Goal: Task Accomplishment & Management: Use online tool/utility

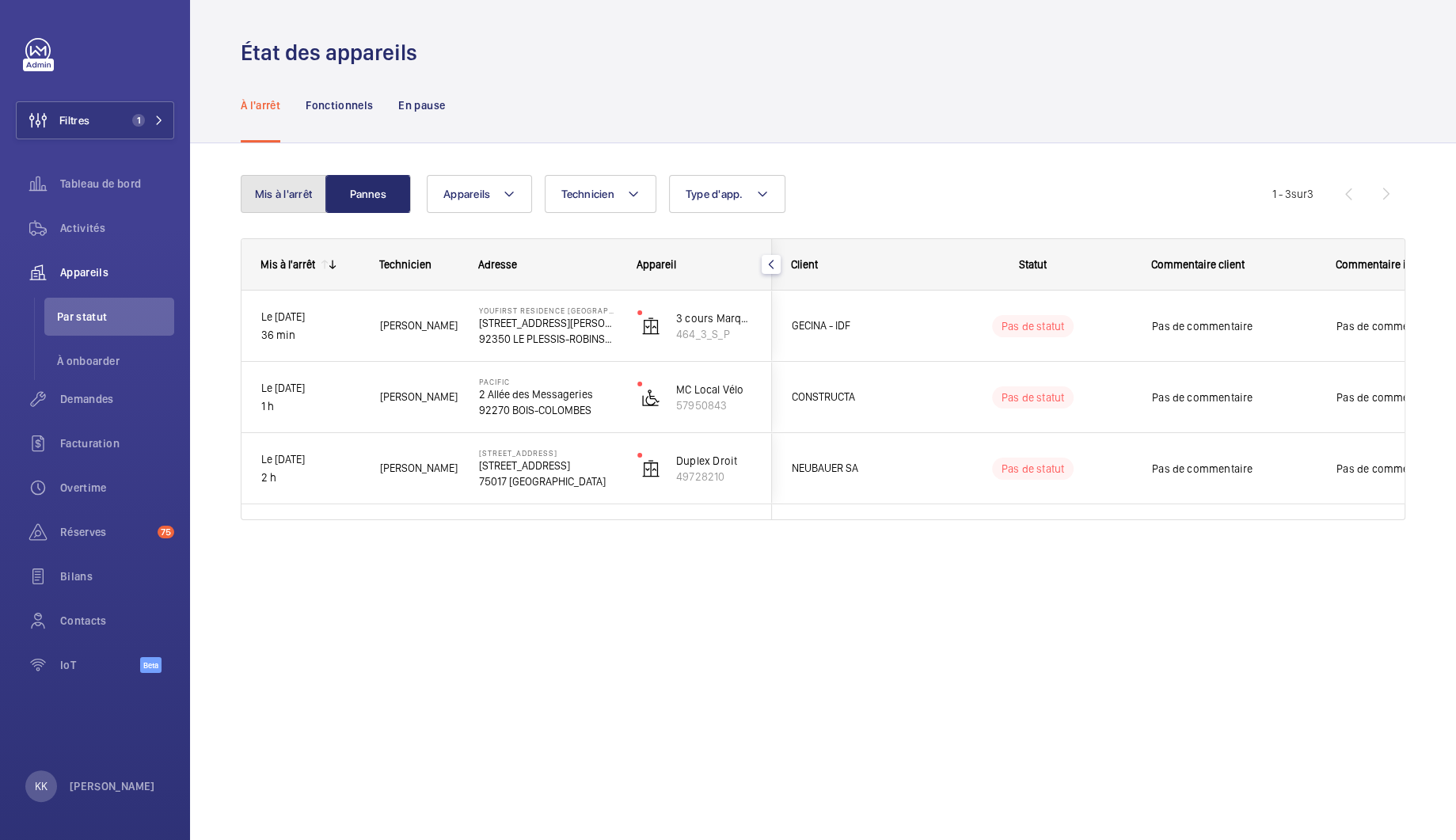
click at [278, 187] on button "Mis à l'arrêt" at bounding box center [284, 194] width 85 height 38
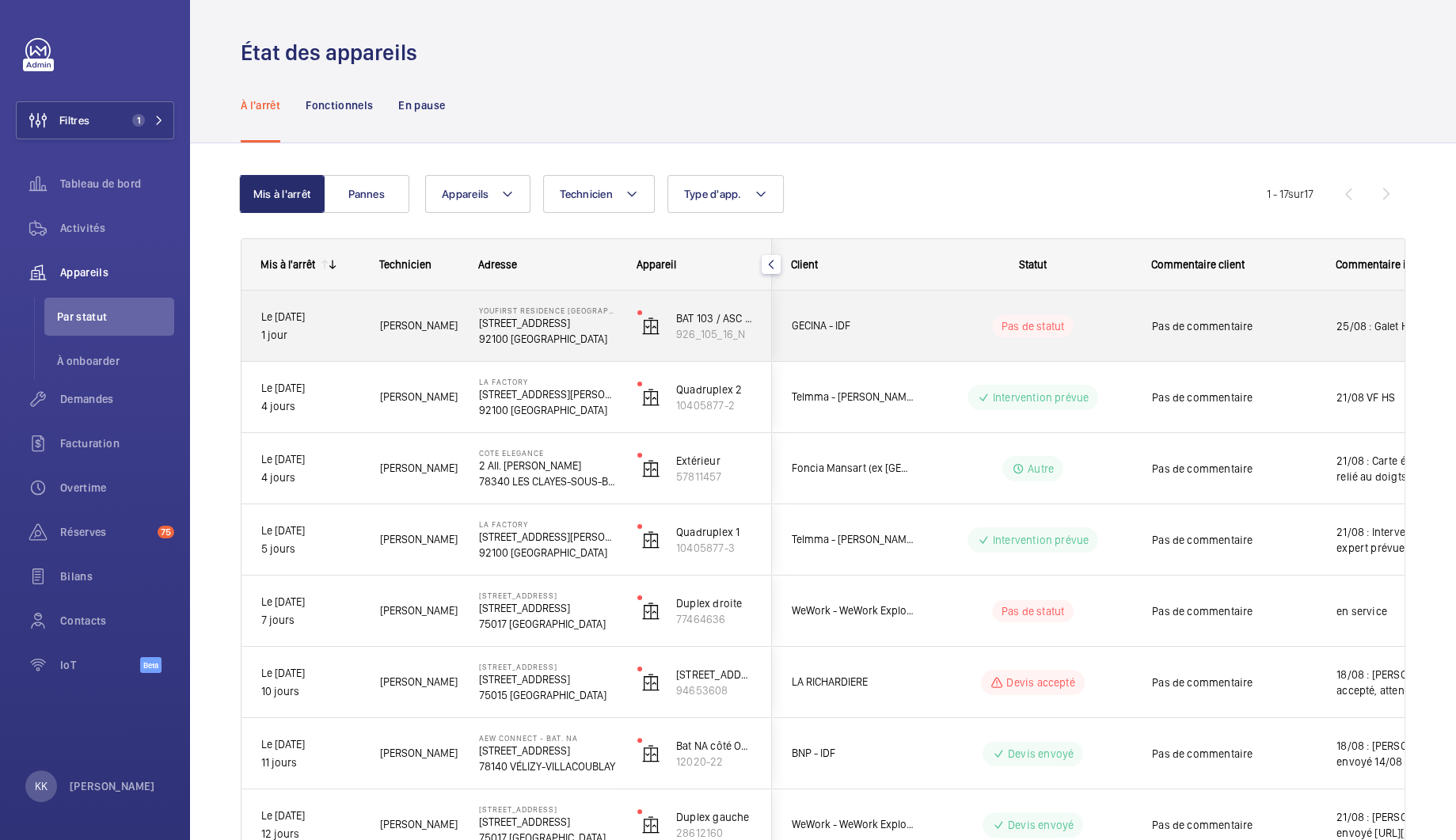
click at [1141, 332] on div "Pas de commentaire" at bounding box center [1224, 326] width 183 height 68
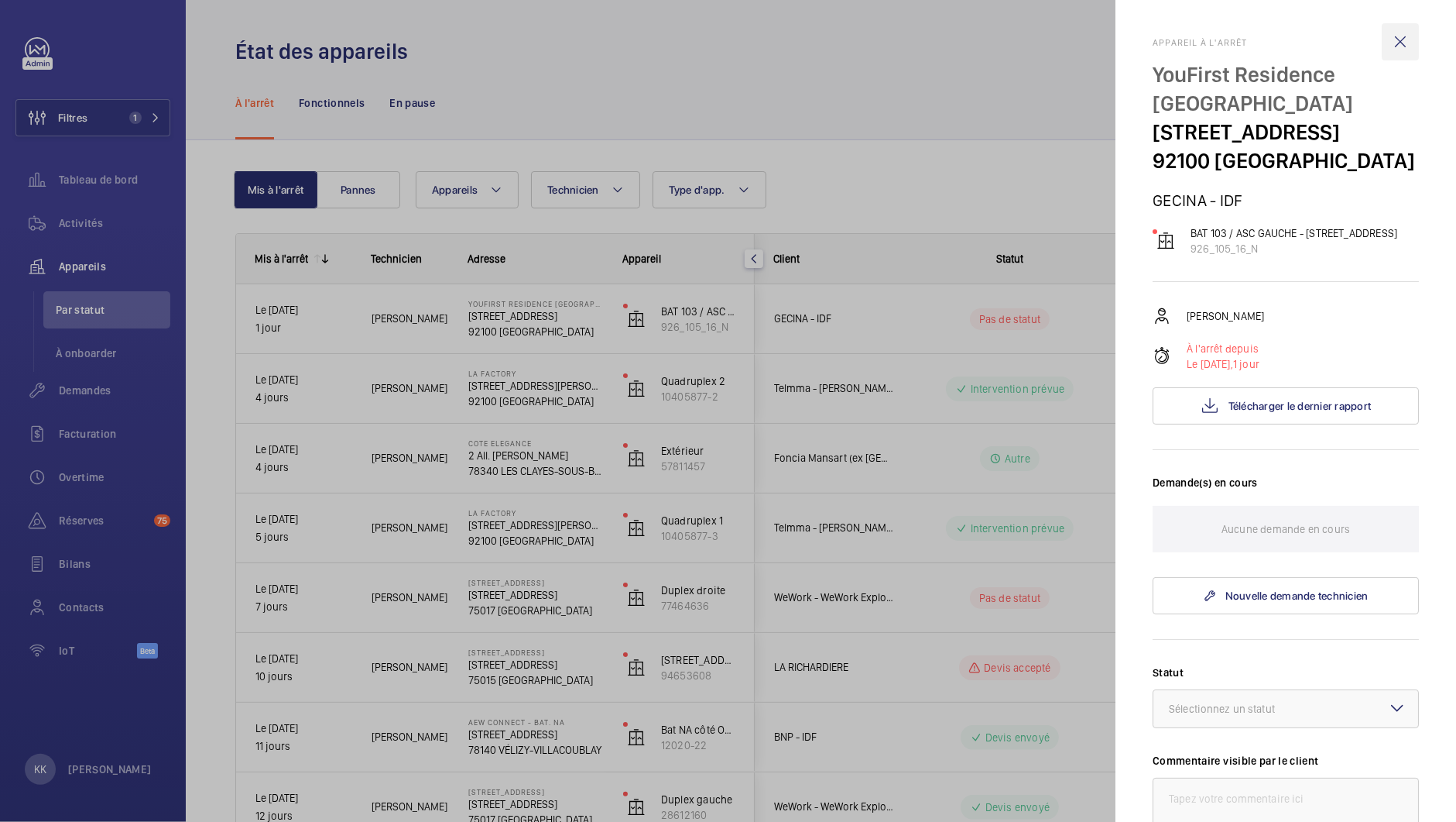
click at [1396, 51] on wm-front-icon-button at bounding box center [1400, 42] width 37 height 37
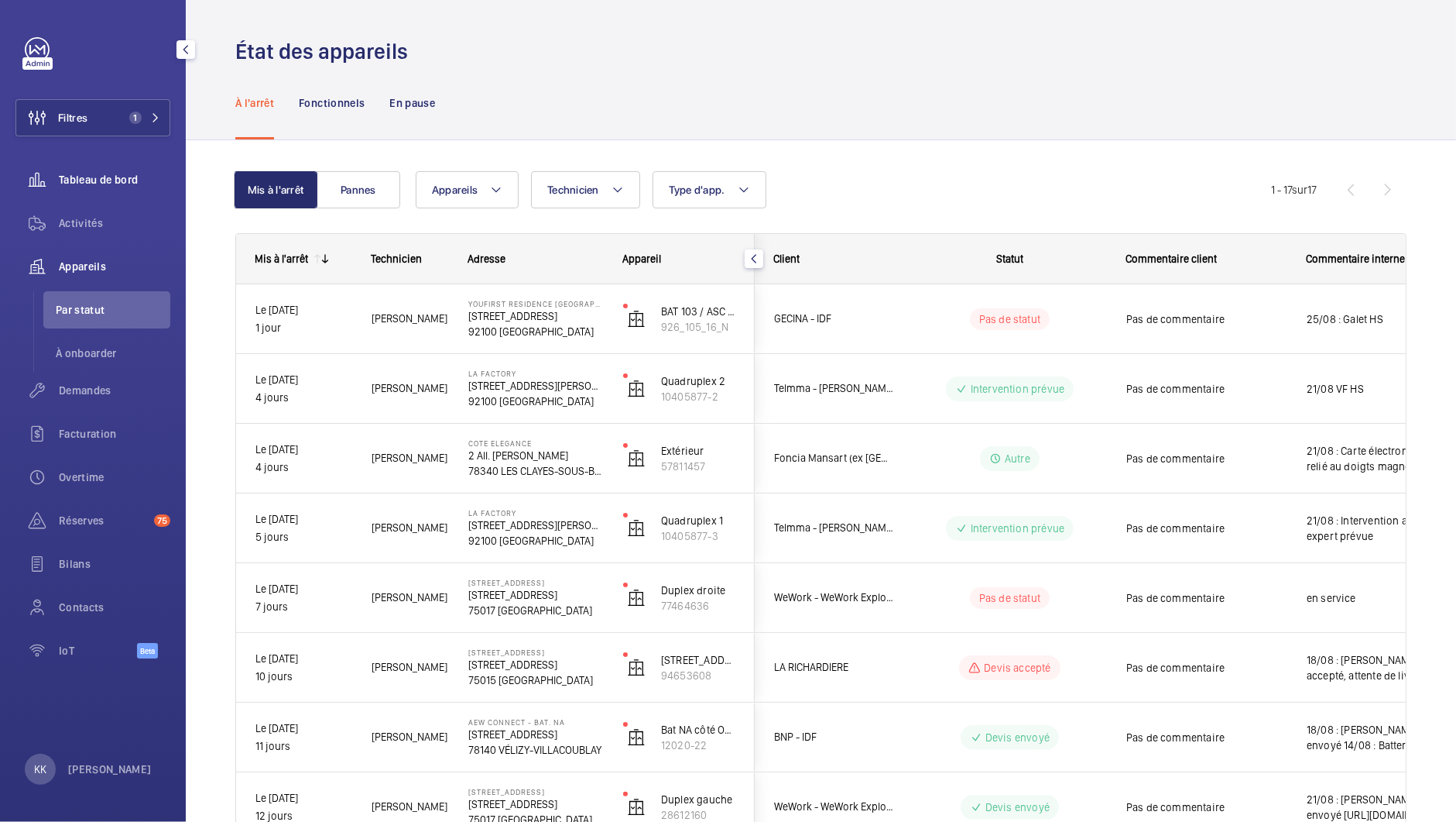
click at [72, 186] on span "Tableau de bord" at bounding box center [114, 180] width 111 height 15
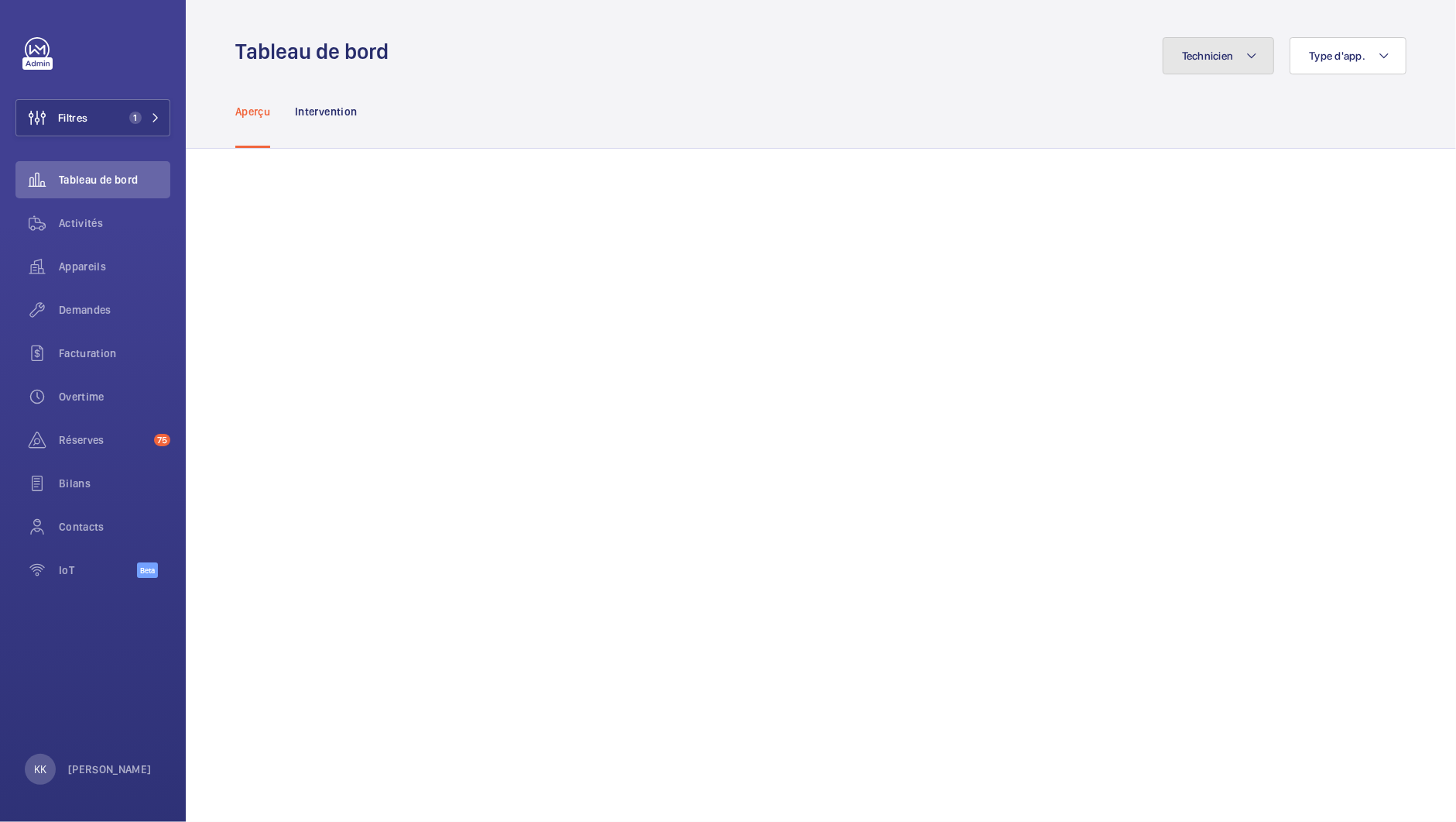
click at [1202, 49] on span "Technicien" at bounding box center [1208, 55] width 52 height 13
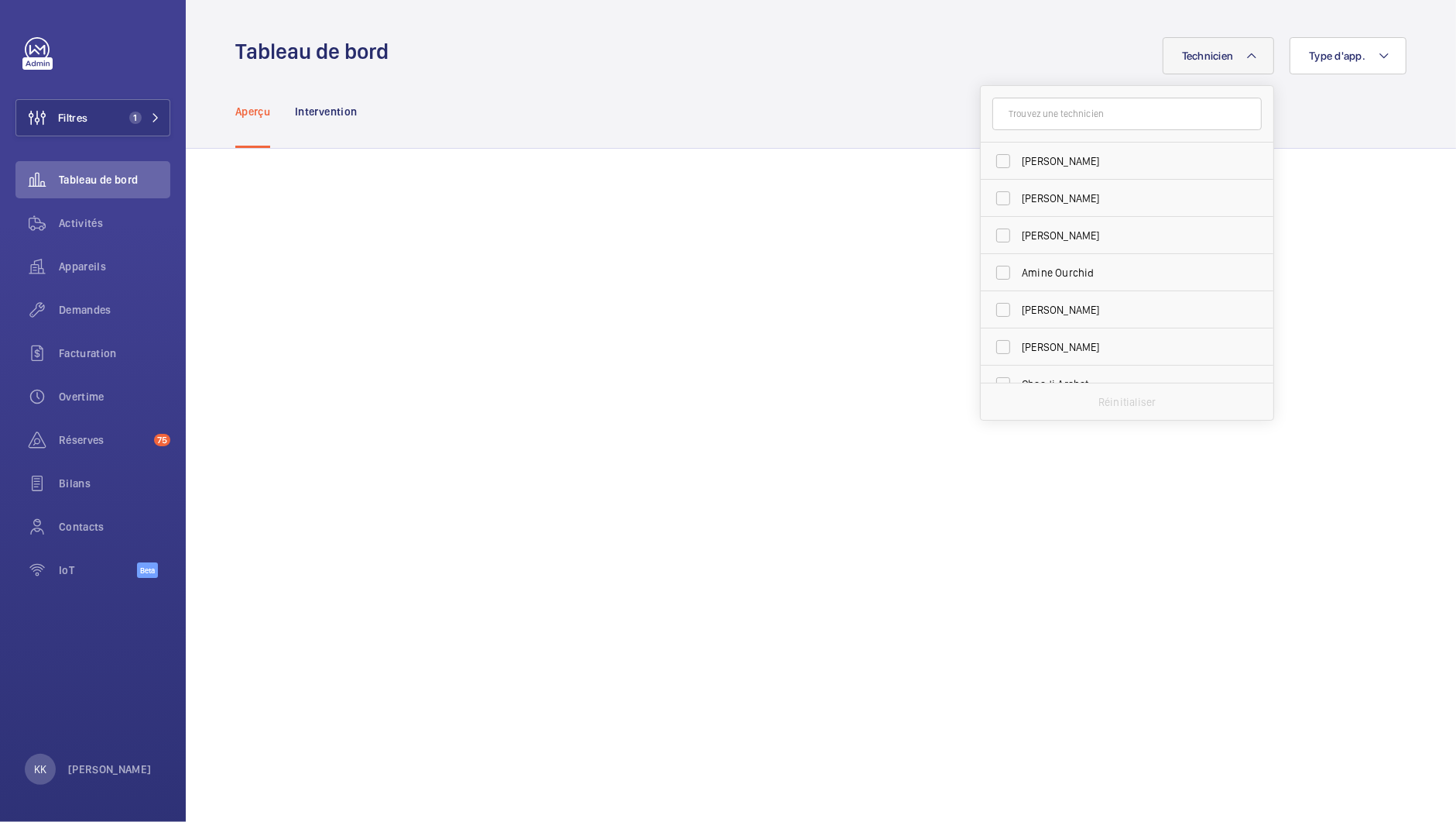
click at [1177, 114] on input "text" at bounding box center [1127, 114] width 270 height 32
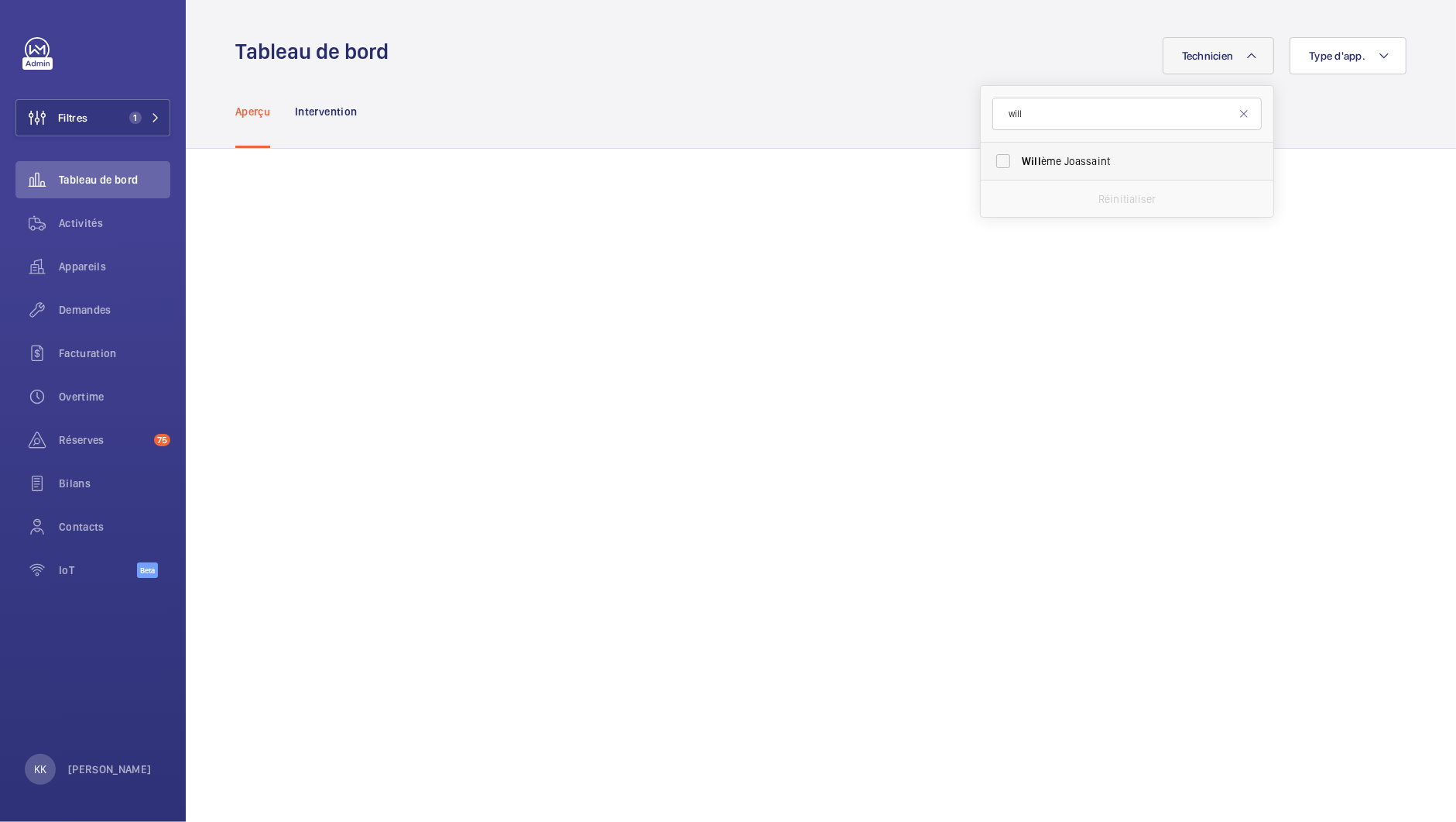
type input "will"
click at [1057, 171] on label "Will ème [PERSON_NAME]" at bounding box center [1115, 161] width 270 height 37
click at [1019, 171] on input "Will ème [PERSON_NAME]" at bounding box center [1003, 161] width 31 height 31
checkbox input "true"
click at [1237, 117] on mat-icon at bounding box center [1243, 113] width 13 height 13
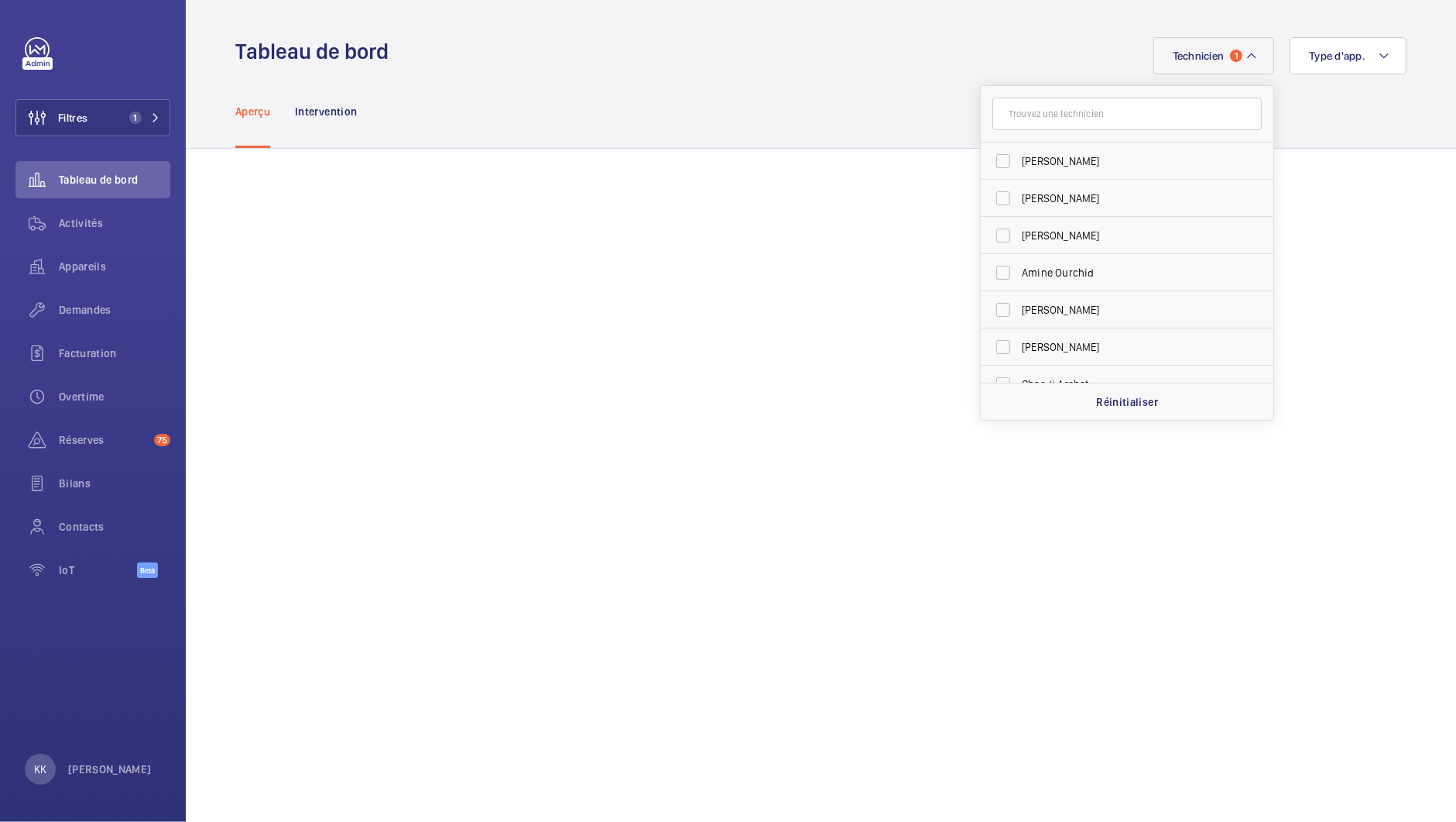
click at [1040, 56] on div "Technicien 1 [PERSON_NAME] [PERSON_NAME] [PERSON_NAME] [PERSON_NAME] [PERSON_NA…" at bounding box center [902, 56] width 1009 height 37
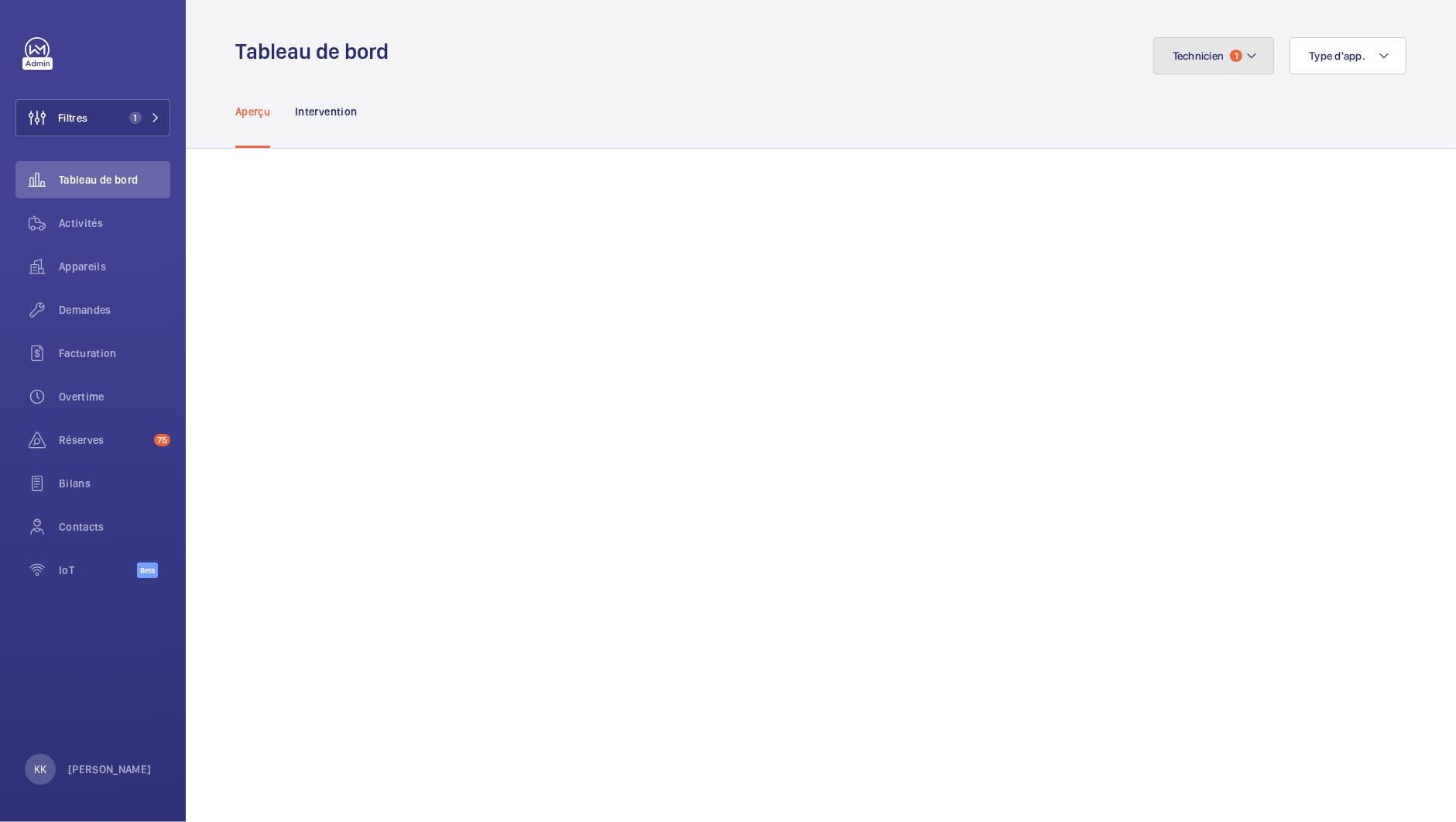
click at [1219, 66] on button "Technicien 1" at bounding box center [1214, 56] width 122 height 37
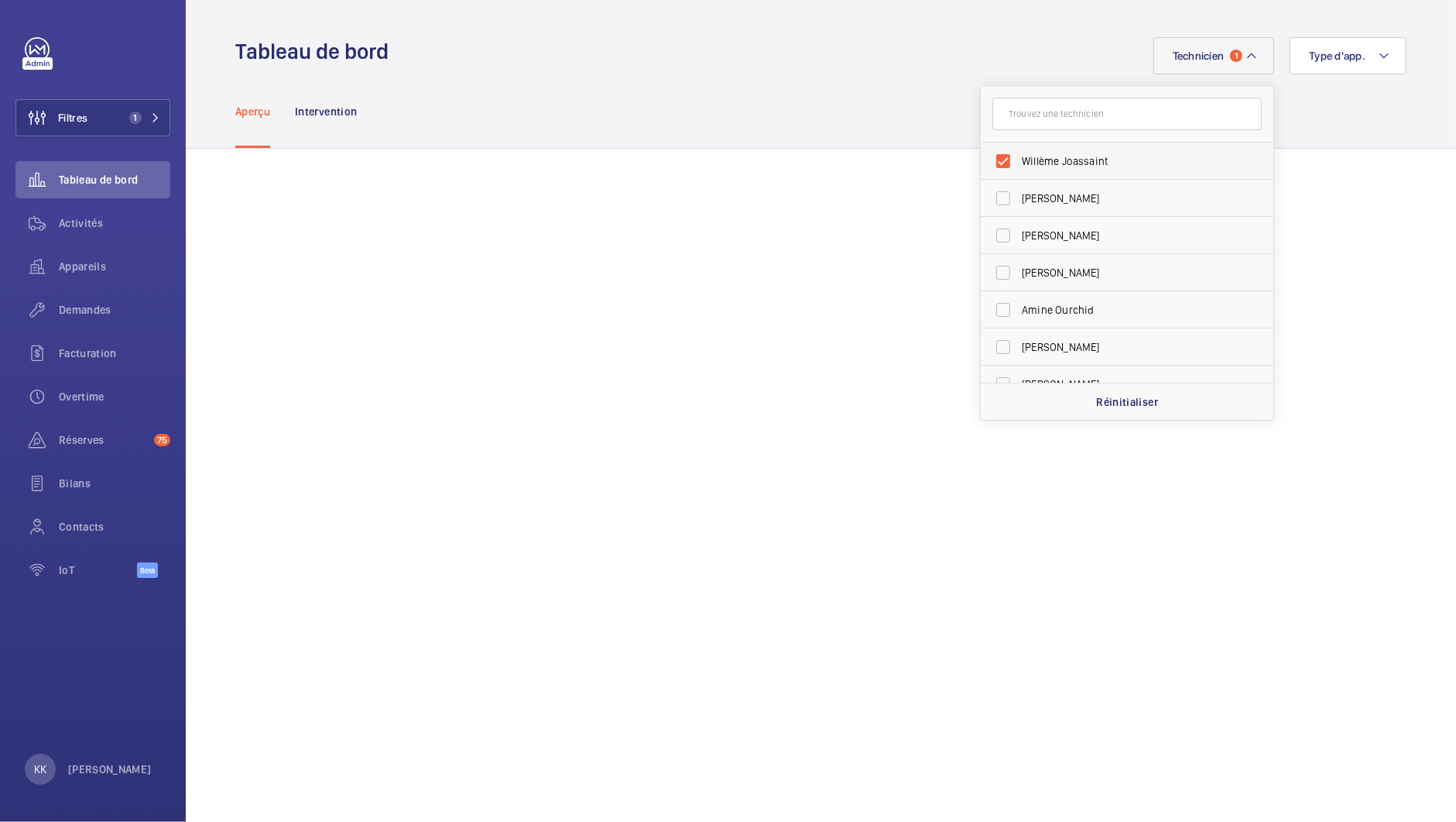
click at [988, 160] on label "Willème Joassaint" at bounding box center [1115, 161] width 270 height 37
click at [988, 160] on input "Willème Joassaint" at bounding box center [1003, 161] width 31 height 31
checkbox input "false"
click at [1023, 117] on input "text" at bounding box center [1127, 114] width 270 height 32
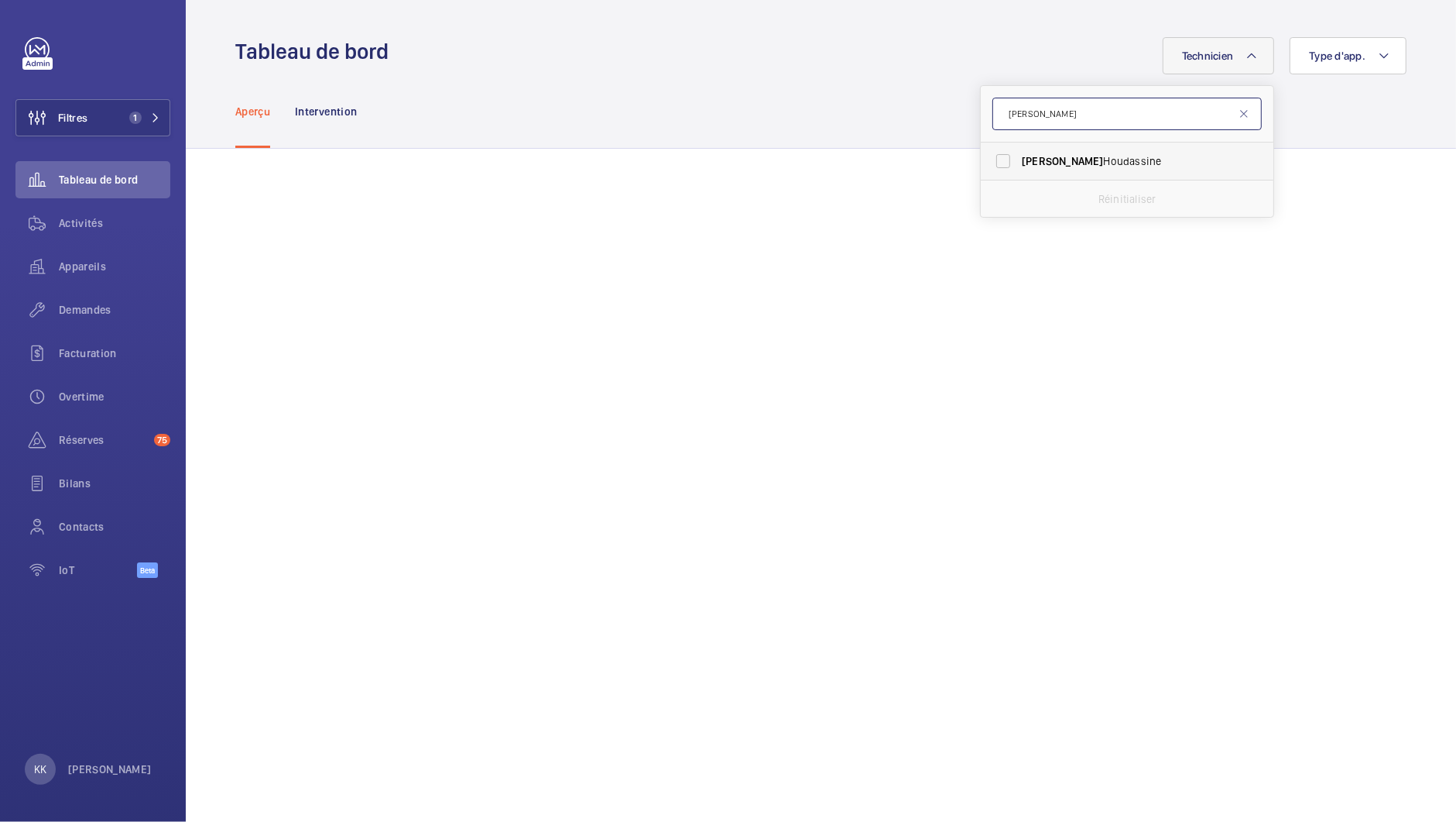
type input "[PERSON_NAME]"
click at [1054, 154] on span "[PERSON_NAME]" at bounding box center [1128, 161] width 213 height 15
click at [1019, 154] on input "[PERSON_NAME]" at bounding box center [1003, 161] width 31 height 31
checkbox input "true"
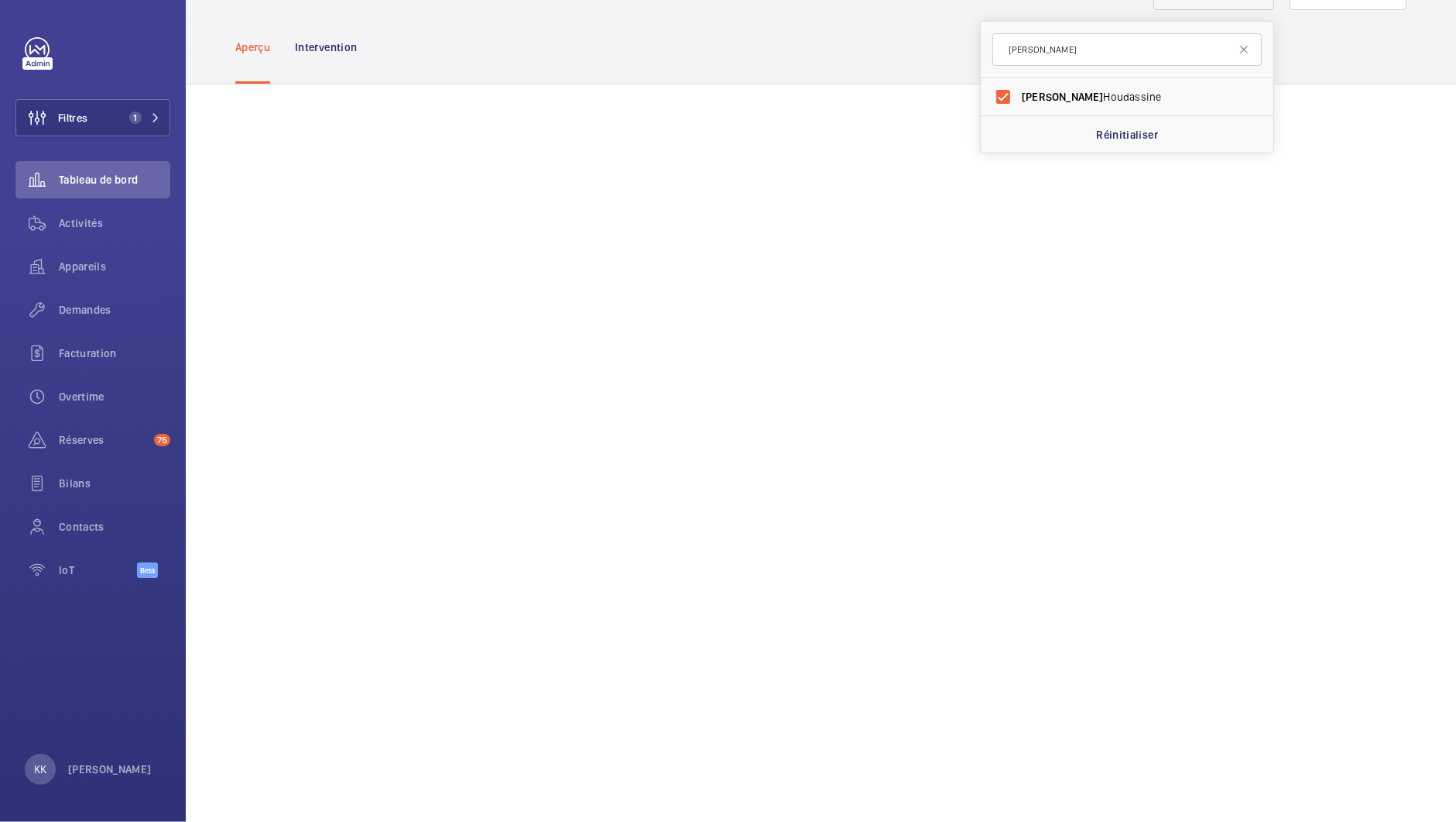
scroll to position [20, 0]
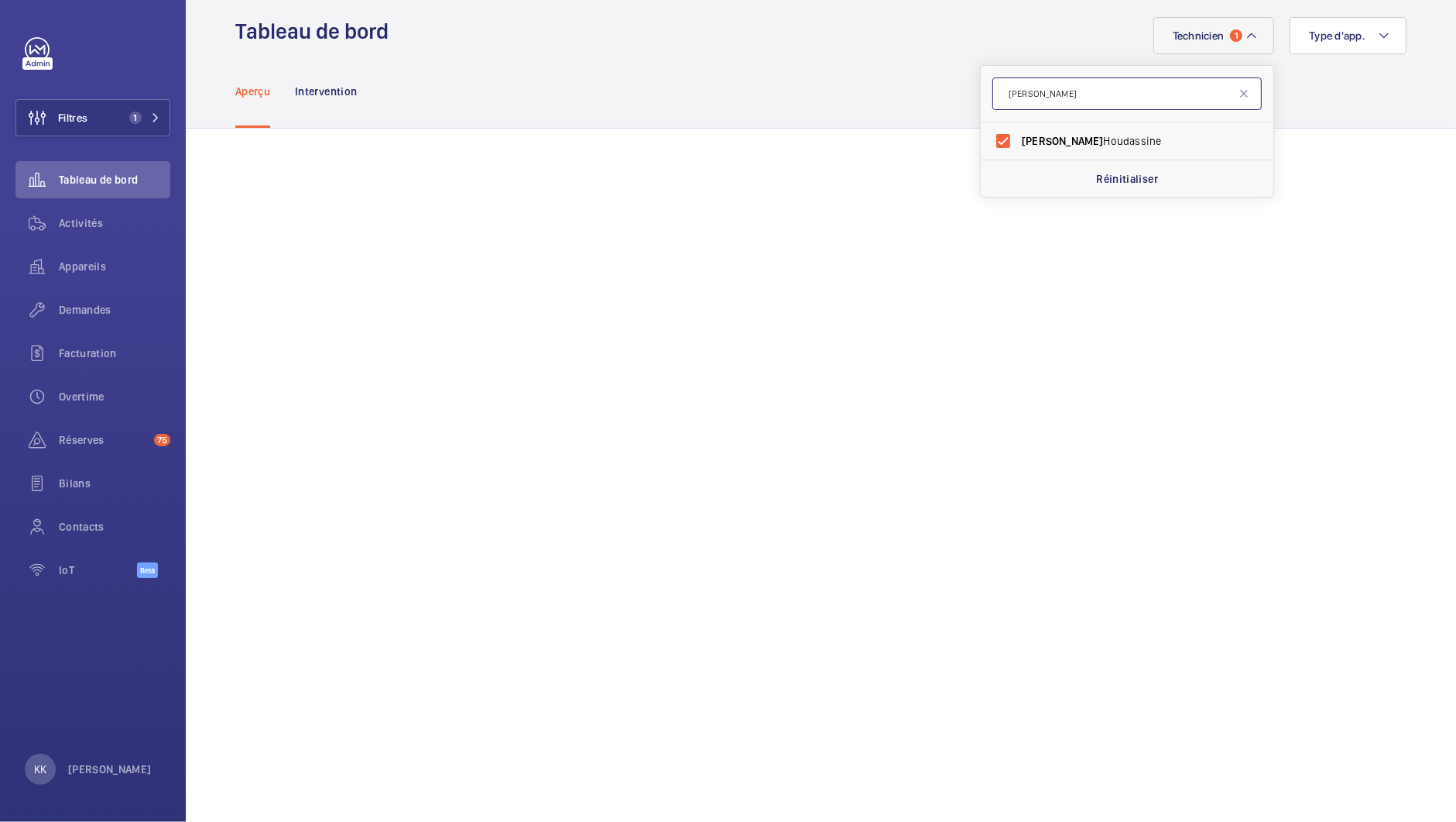
drag, startPoint x: 1032, startPoint y: 105, endPoint x: 953, endPoint y: 89, distance: 80.6
click at [1170, 53] on button "Technicien 1" at bounding box center [1214, 36] width 122 height 37
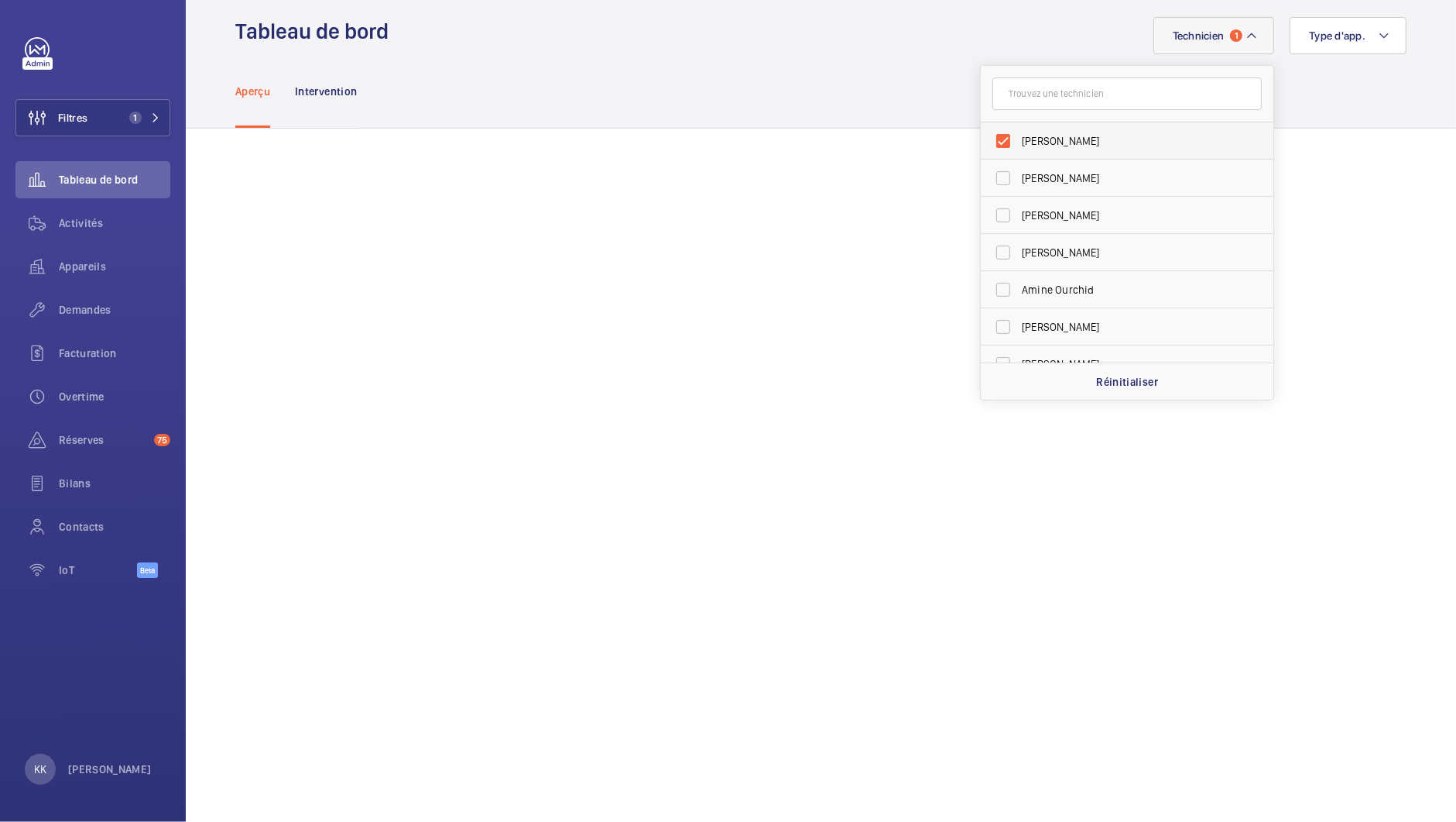
click at [1072, 135] on span "[PERSON_NAME]" at bounding box center [1128, 141] width 213 height 15
click at [1019, 135] on input "[PERSON_NAME]" at bounding box center [1003, 140] width 31 height 31
checkbox input "false"
click at [1066, 103] on input "text" at bounding box center [1127, 94] width 270 height 32
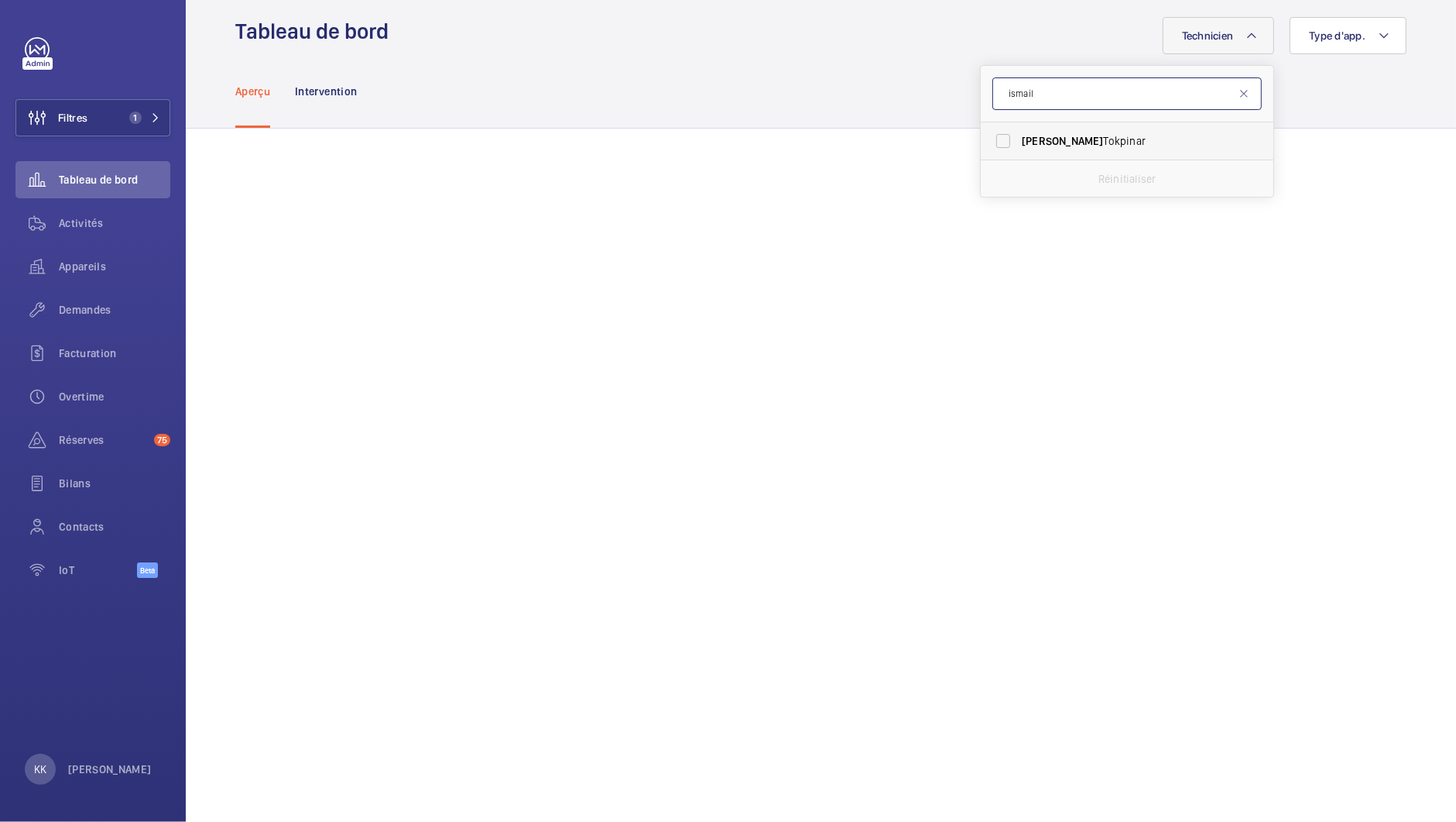
type input "ismail"
click at [1122, 155] on label "[PERSON_NAME]" at bounding box center [1115, 141] width 270 height 37
click at [1019, 155] on input "[PERSON_NAME]" at bounding box center [1003, 140] width 31 height 31
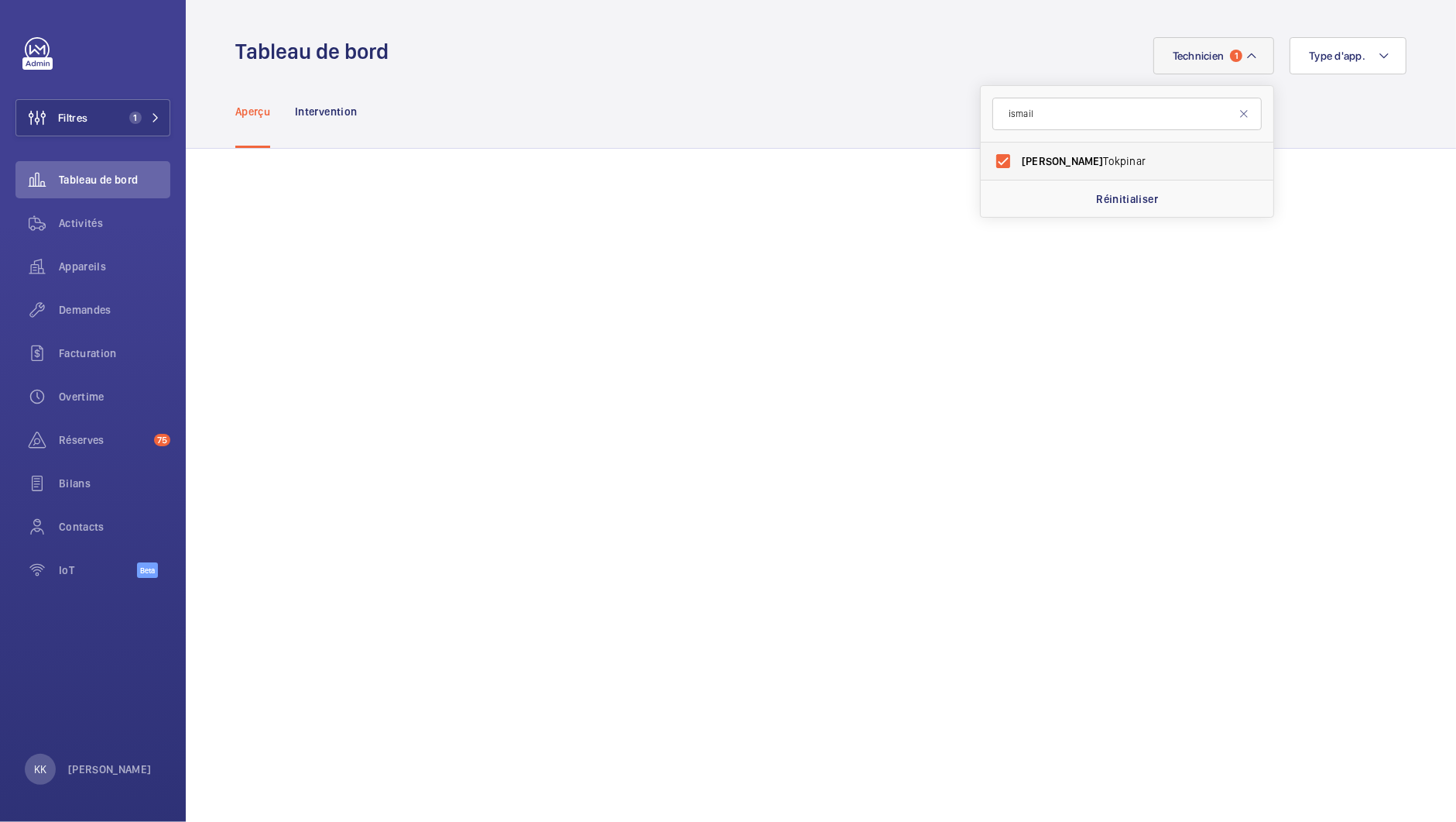
click at [1029, 169] on label "[PERSON_NAME]" at bounding box center [1115, 161] width 270 height 37
click at [1019, 169] on input "[PERSON_NAME]" at bounding box center [1003, 161] width 31 height 31
checkbox input "false"
click at [70, 270] on span "Appareils" at bounding box center [114, 266] width 111 height 15
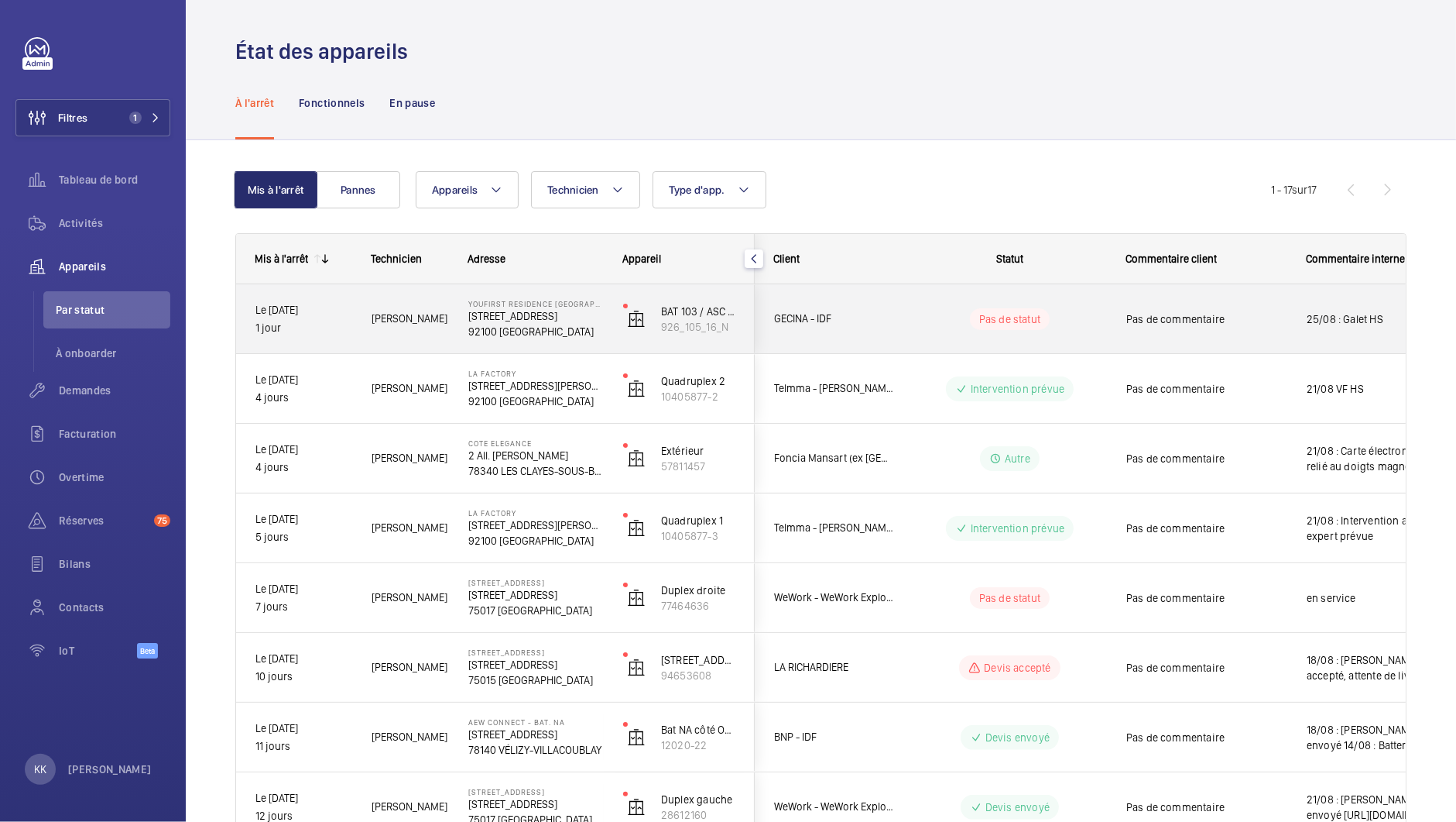
click at [534, 320] on p "[STREET_ADDRESS]" at bounding box center [536, 316] width 134 height 15
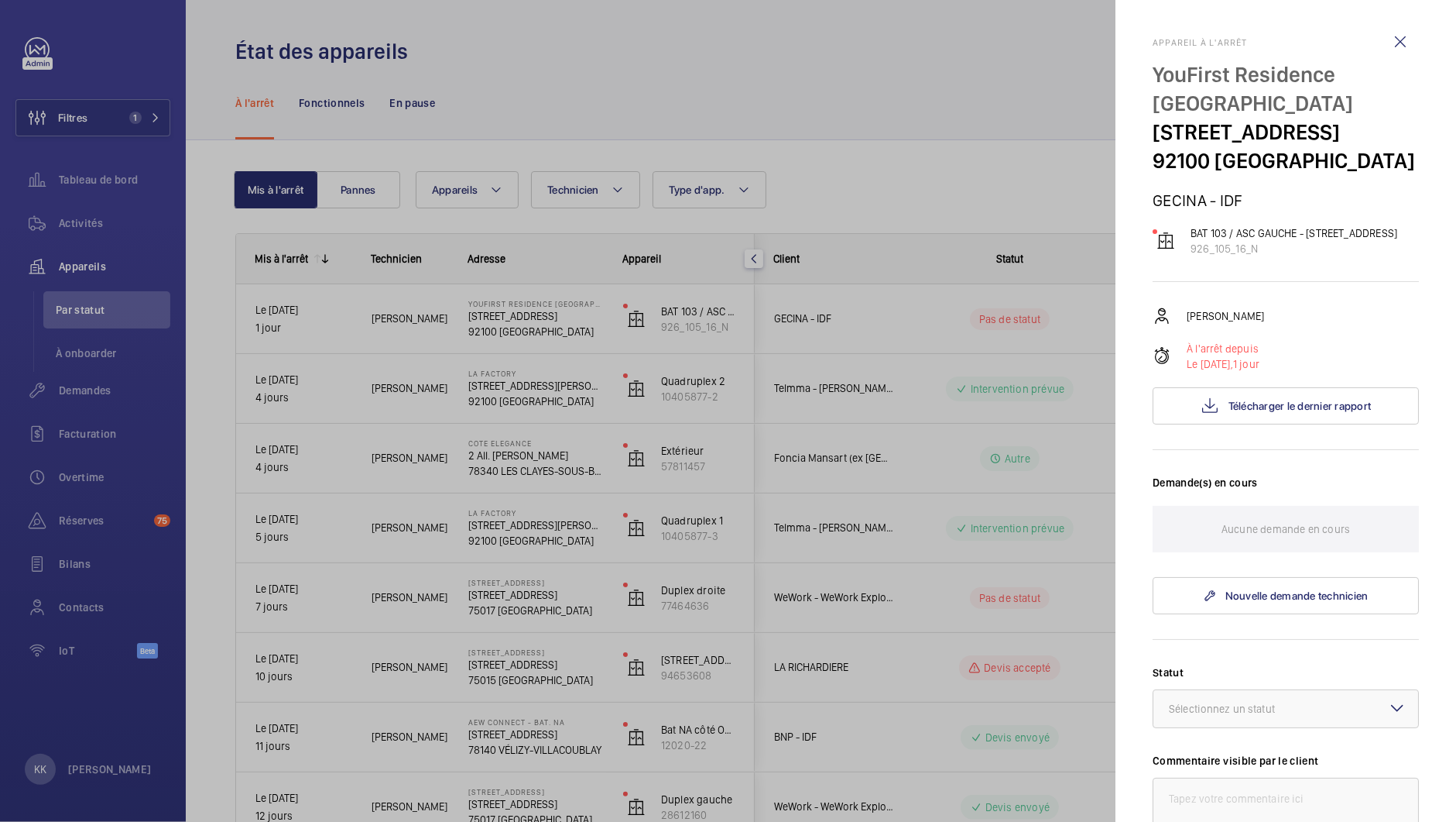
click at [440, 316] on div at bounding box center [728, 411] width 1456 height 822
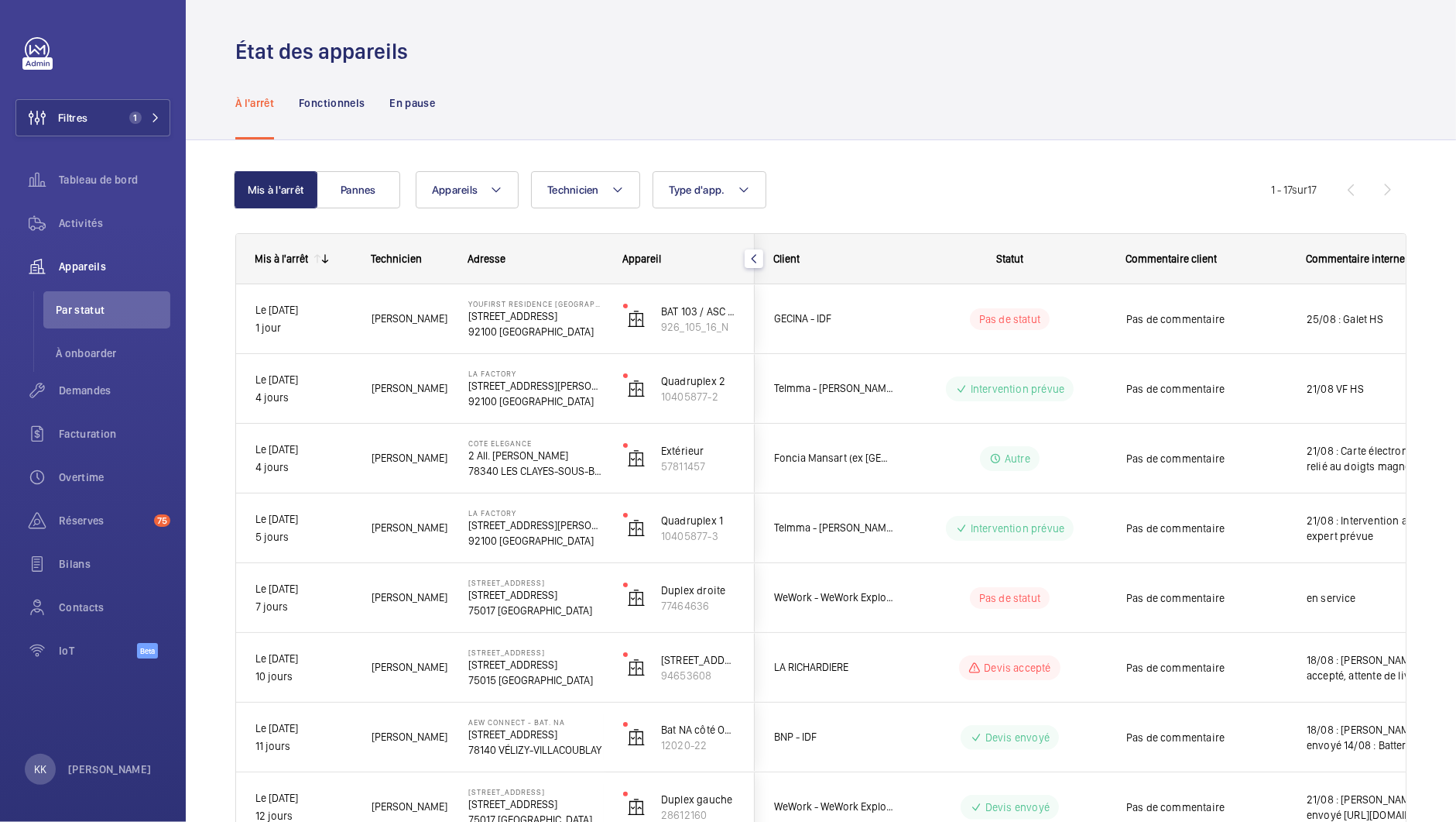
click at [440, 316] on span "[PERSON_NAME]" at bounding box center [410, 318] width 77 height 18
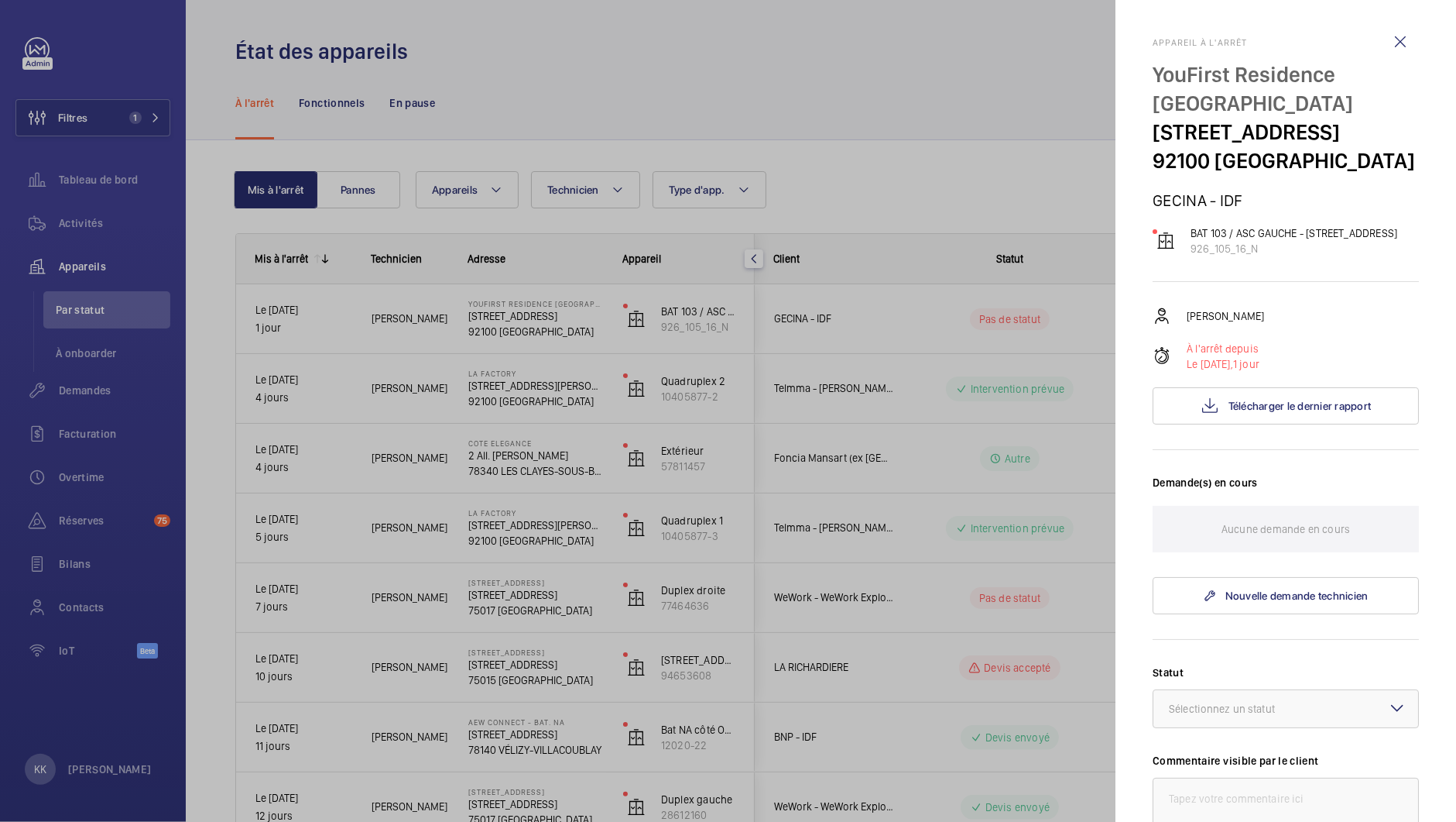
click at [767, 140] on div at bounding box center [728, 411] width 1456 height 822
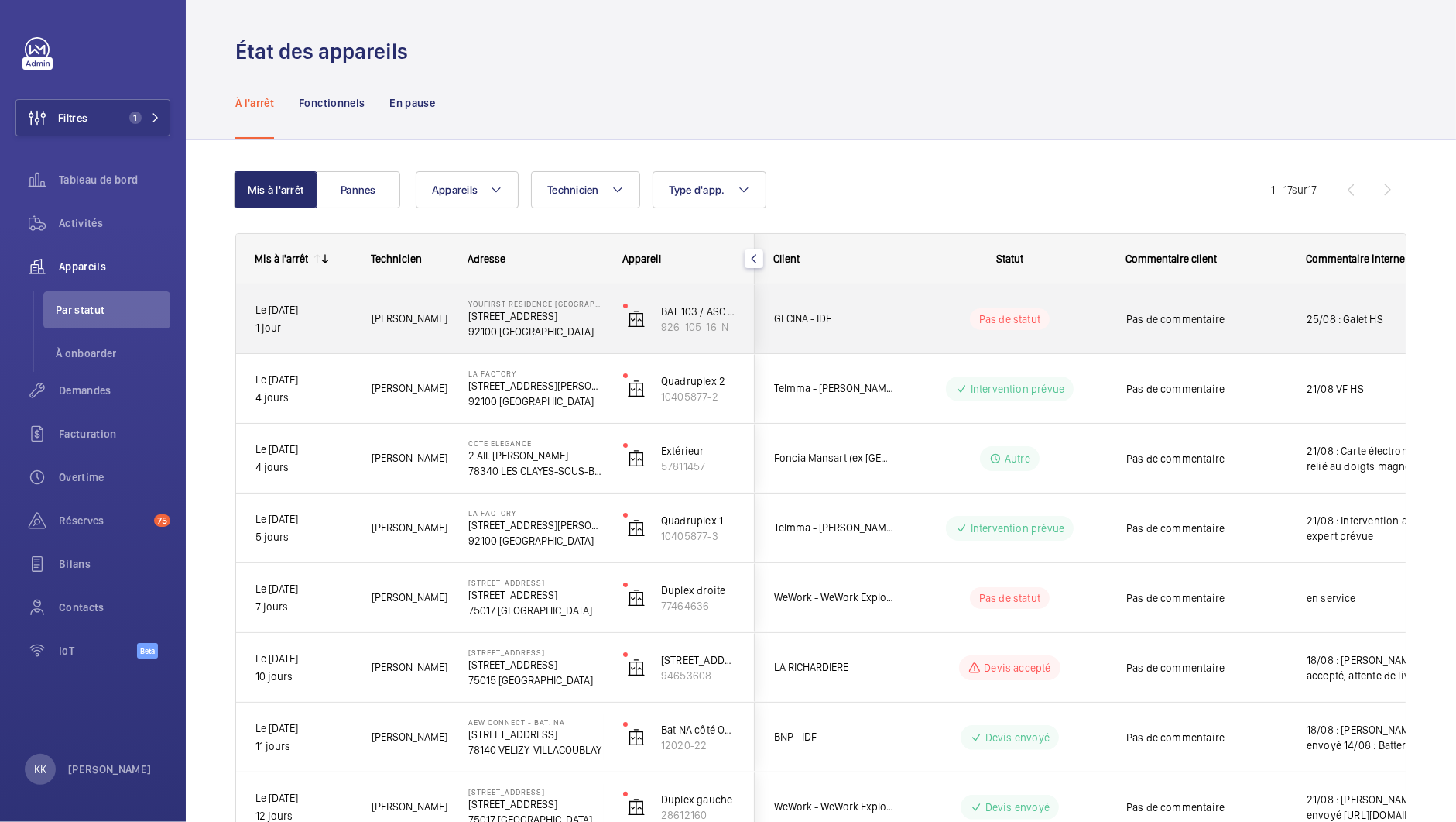
click at [300, 340] on div "Le [DATE] 1 jour" at bounding box center [293, 319] width 115 height 66
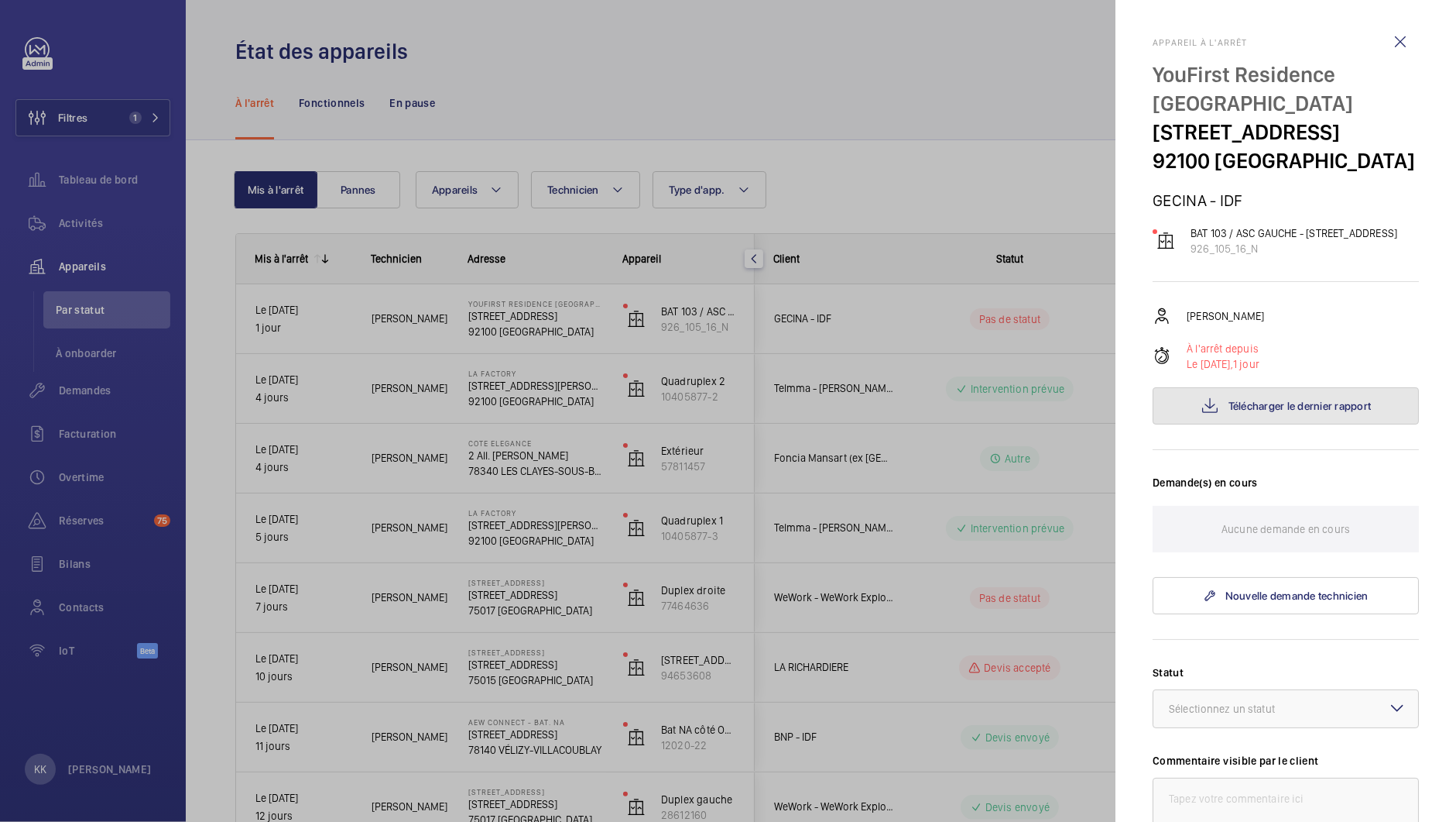
click at [1243, 425] on button "Télécharger le dernier rapport" at bounding box center [1285, 406] width 266 height 37
click at [1250, 363] on div "[PERSON_NAME] À l'arrêt depuis Le [DATE], 1 jour Télécharger le dernier rapport" at bounding box center [1285, 365] width 266 height 117
drag, startPoint x: 1192, startPoint y: 349, endPoint x: 1309, endPoint y: 329, distance: 118.7
click at [1309, 329] on div "Appareil à l'arrêt YouFirst Residence [GEOGRAPHIC_DATA] [STREET_ADDRESS] GECINA…" at bounding box center [1285, 611] width 266 height 1147
click at [1297, 325] on div "[PERSON_NAME]" at bounding box center [1285, 316] width 266 height 19
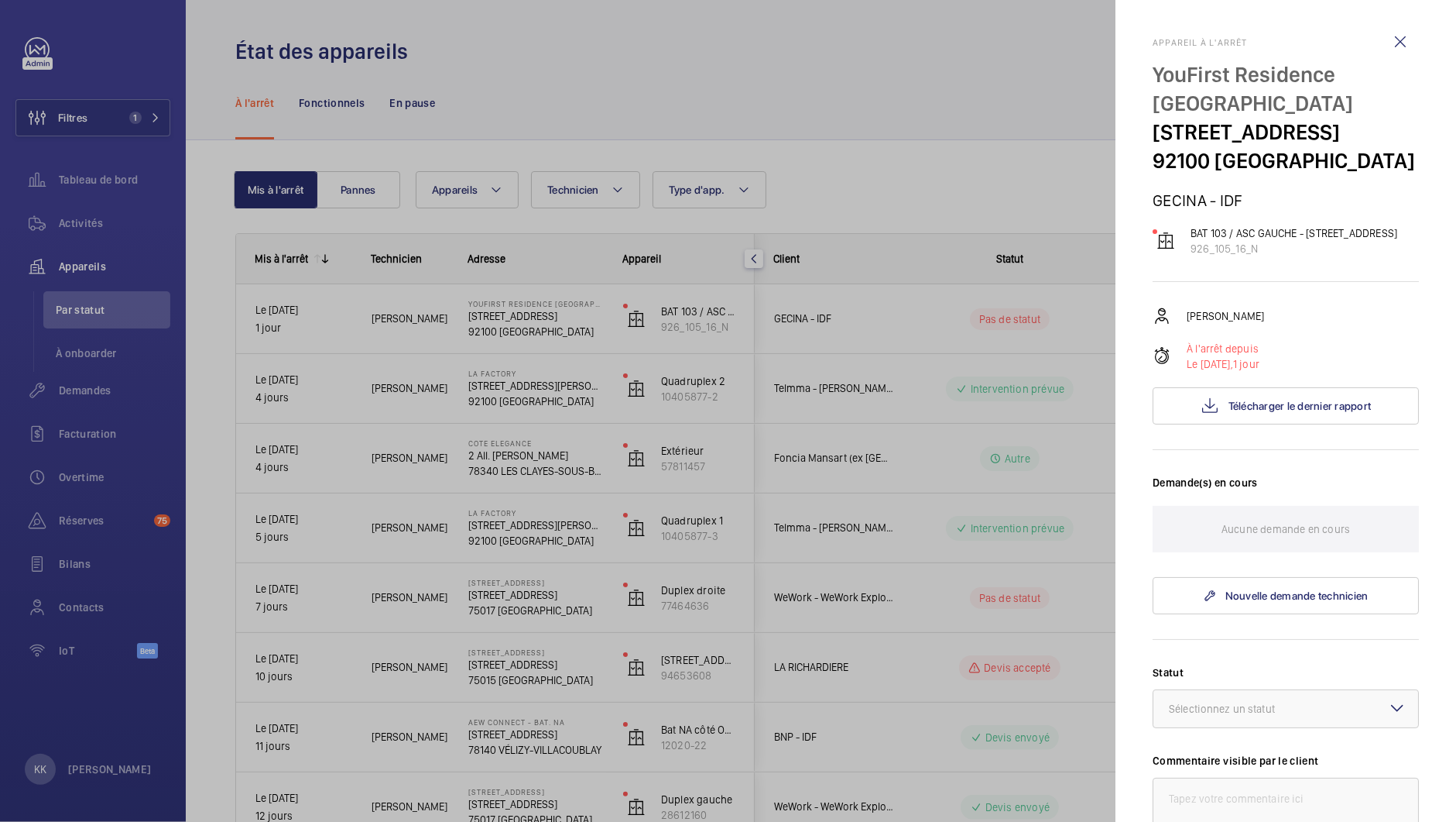
drag, startPoint x: 1295, startPoint y: 336, endPoint x: 1284, endPoint y: 346, distance: 14.9
click at [1284, 325] on div "[PERSON_NAME]" at bounding box center [1285, 316] width 266 height 19
click at [1228, 412] on span "Télécharger le dernier rapport" at bounding box center [1300, 406] width 143 height 13
click at [805, 189] on div at bounding box center [728, 411] width 1456 height 822
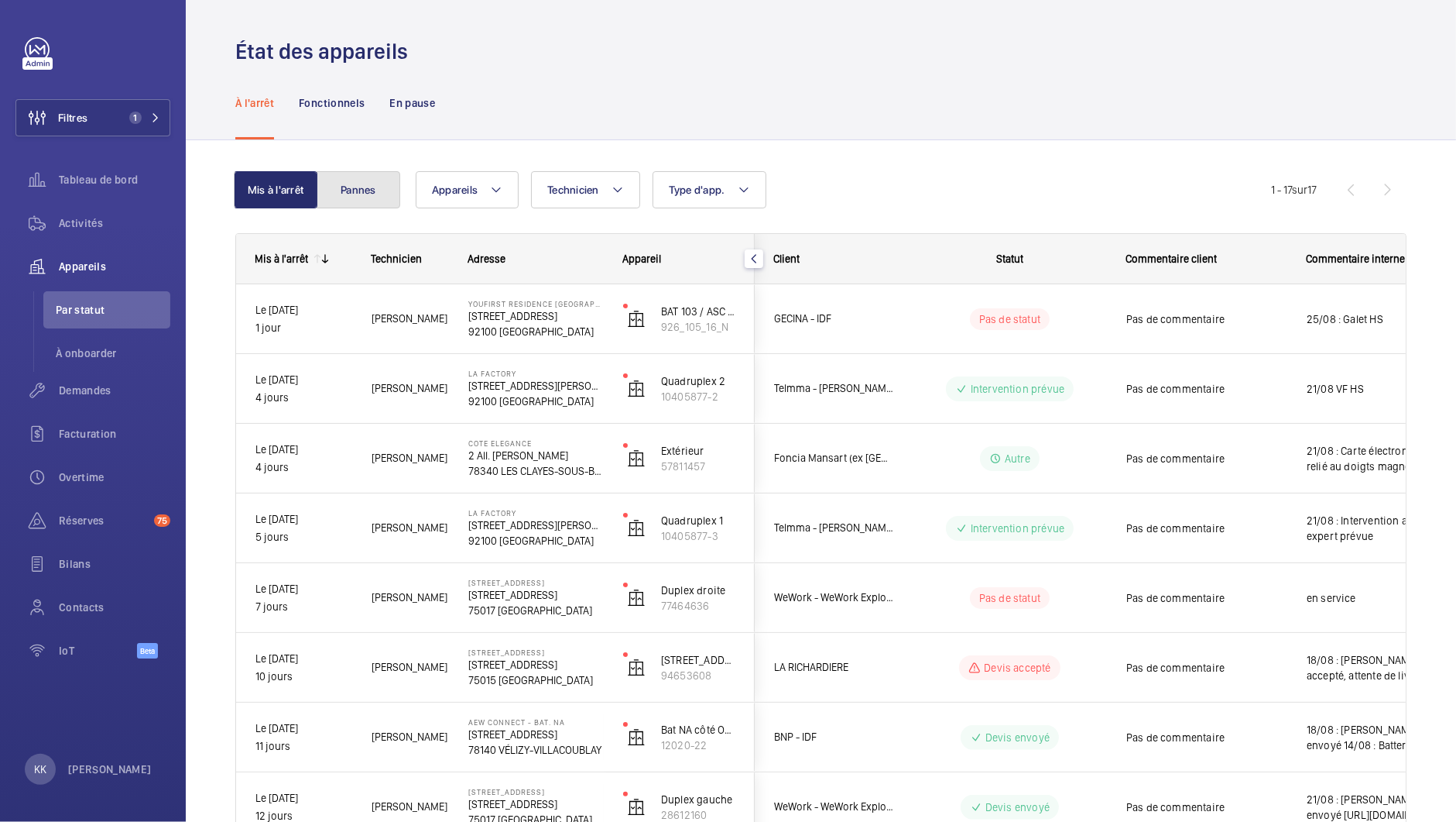
click at [365, 190] on button "Pannes" at bounding box center [358, 190] width 83 height 37
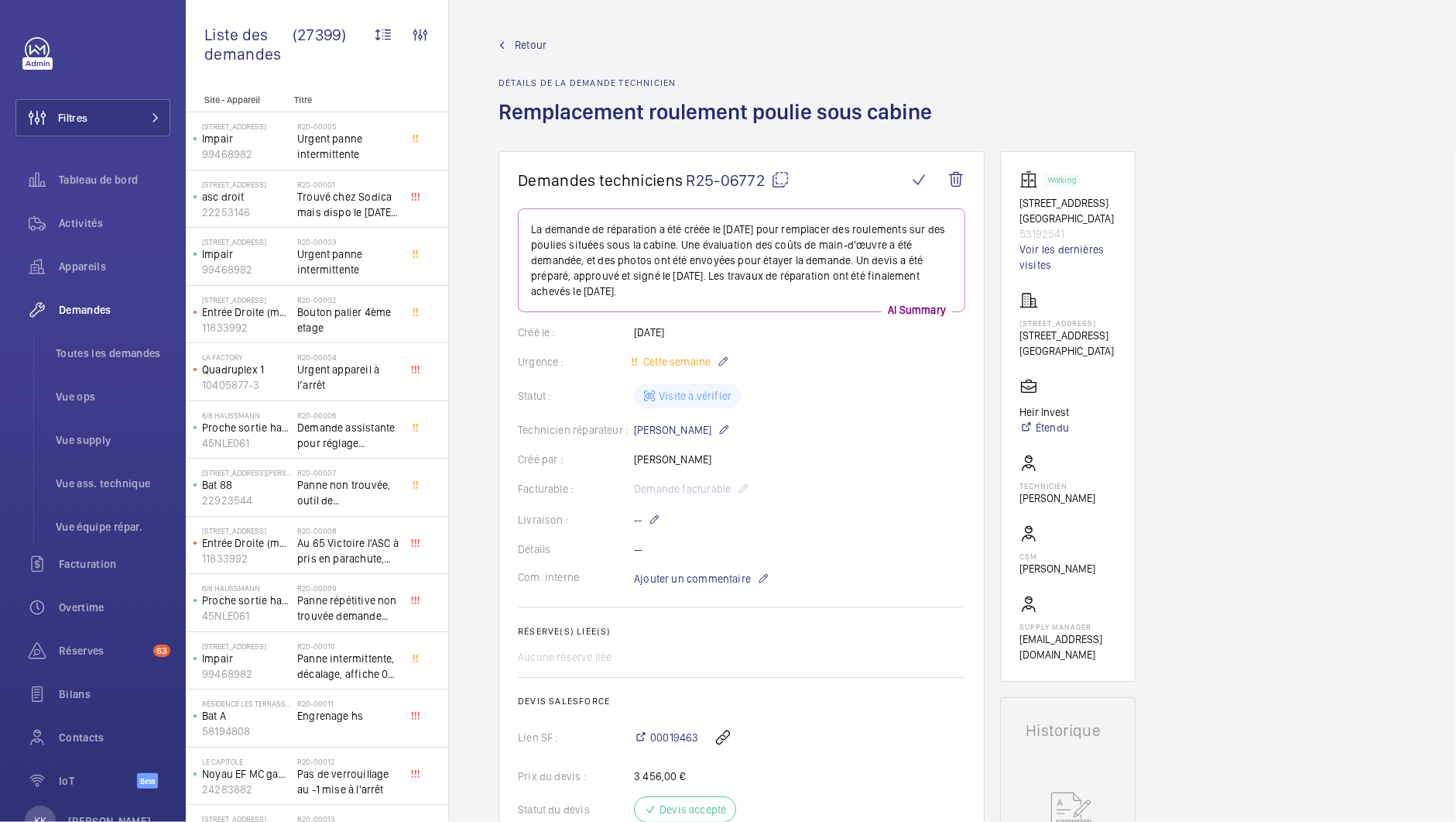
scroll to position [1040, 0]
